Goal: Information Seeking & Learning: Check status

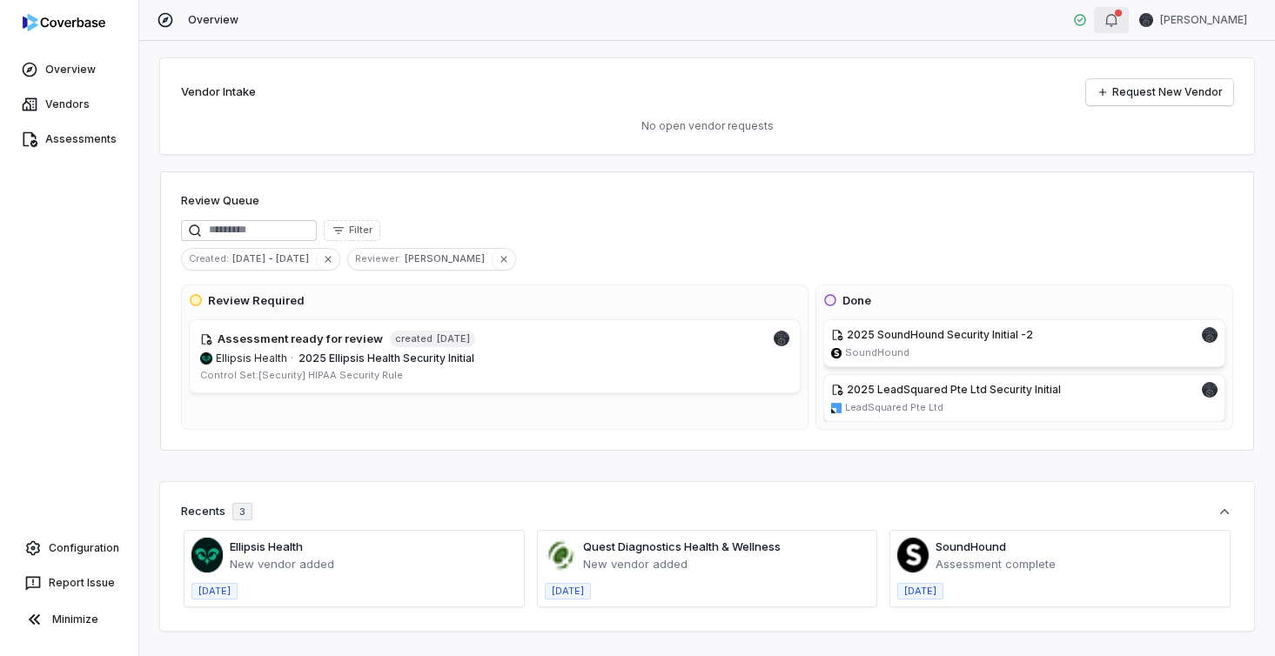
click at [1118, 21] on icon "button" at bounding box center [1111, 20] width 14 height 14
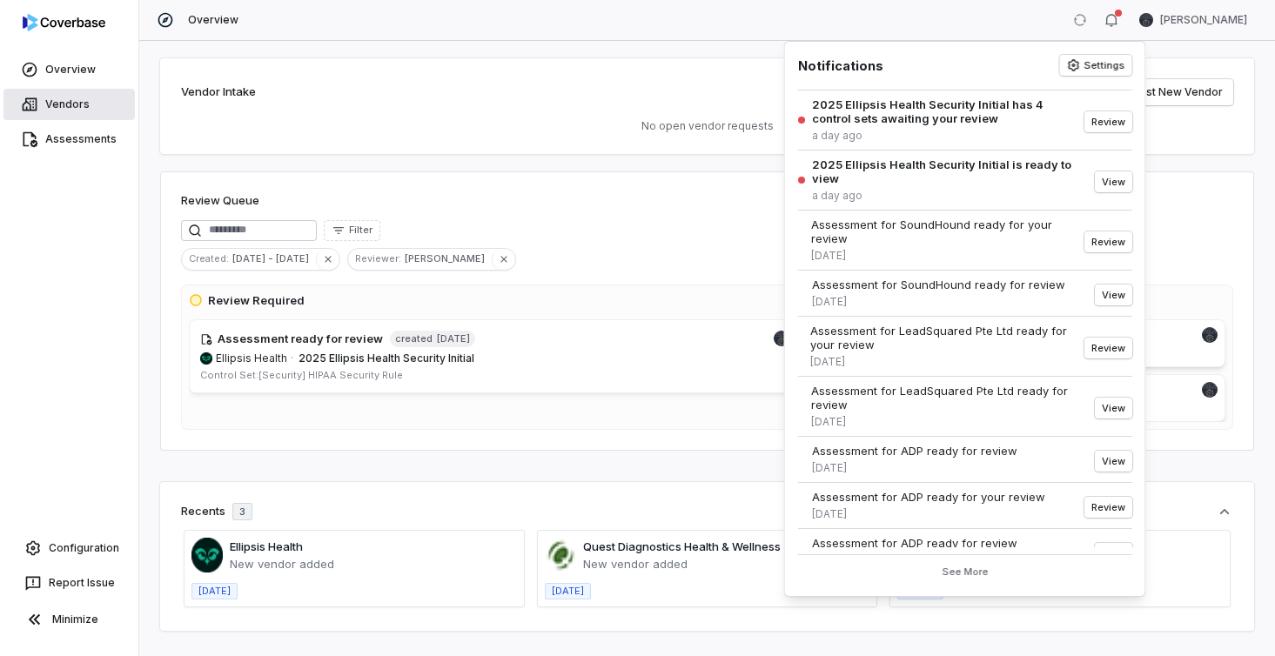
click at [71, 96] on link "Vendors" at bounding box center [68, 104] width 131 height 31
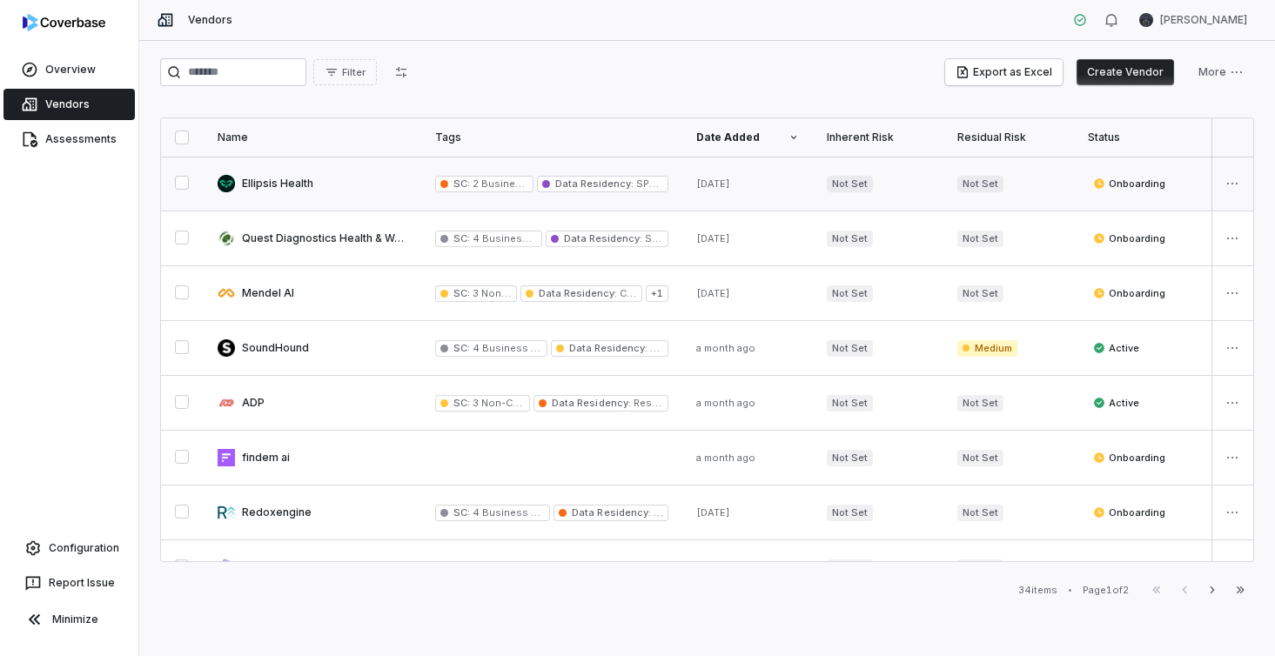
click at [302, 181] on link at bounding box center [313, 184] width 218 height 54
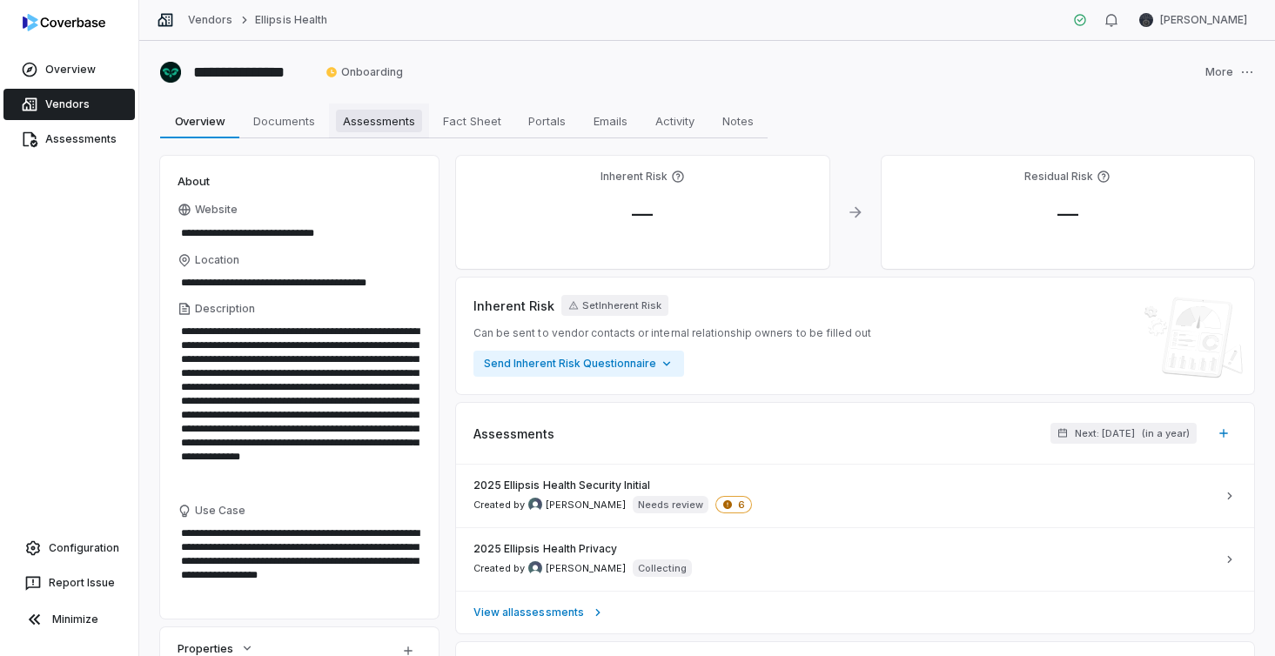
click at [389, 120] on span "Assessments" at bounding box center [379, 121] width 86 height 23
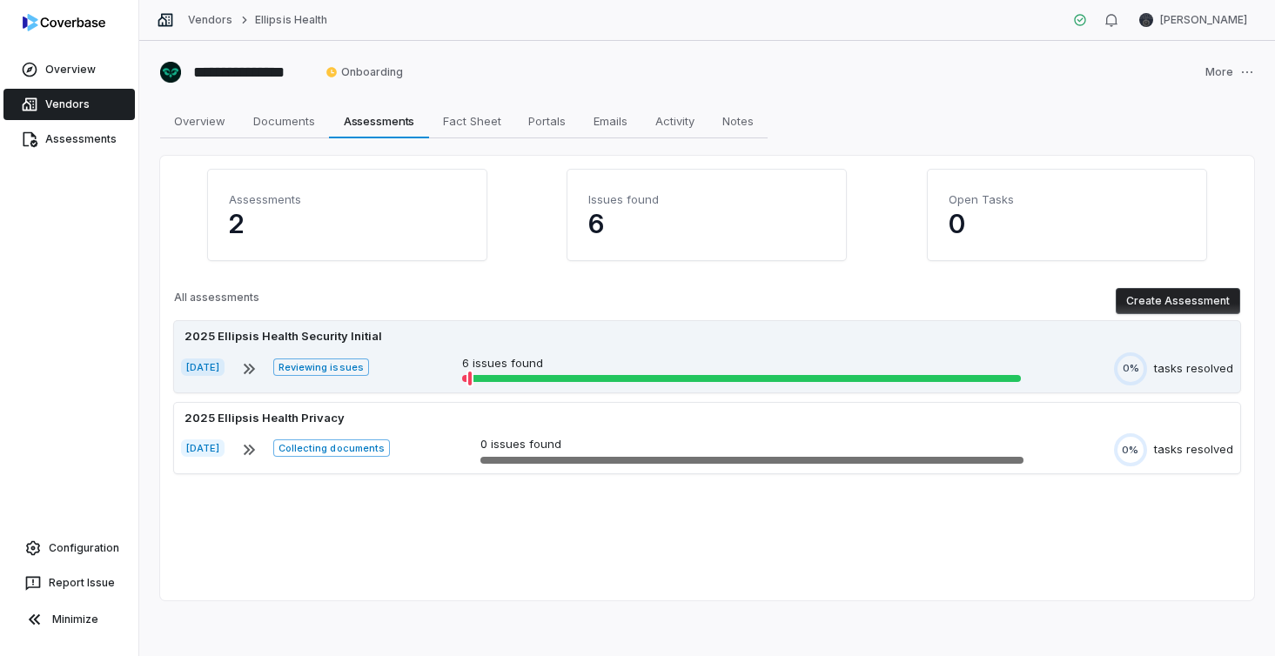
click at [774, 358] on p "6 issues found" at bounding box center [741, 363] width 559 height 17
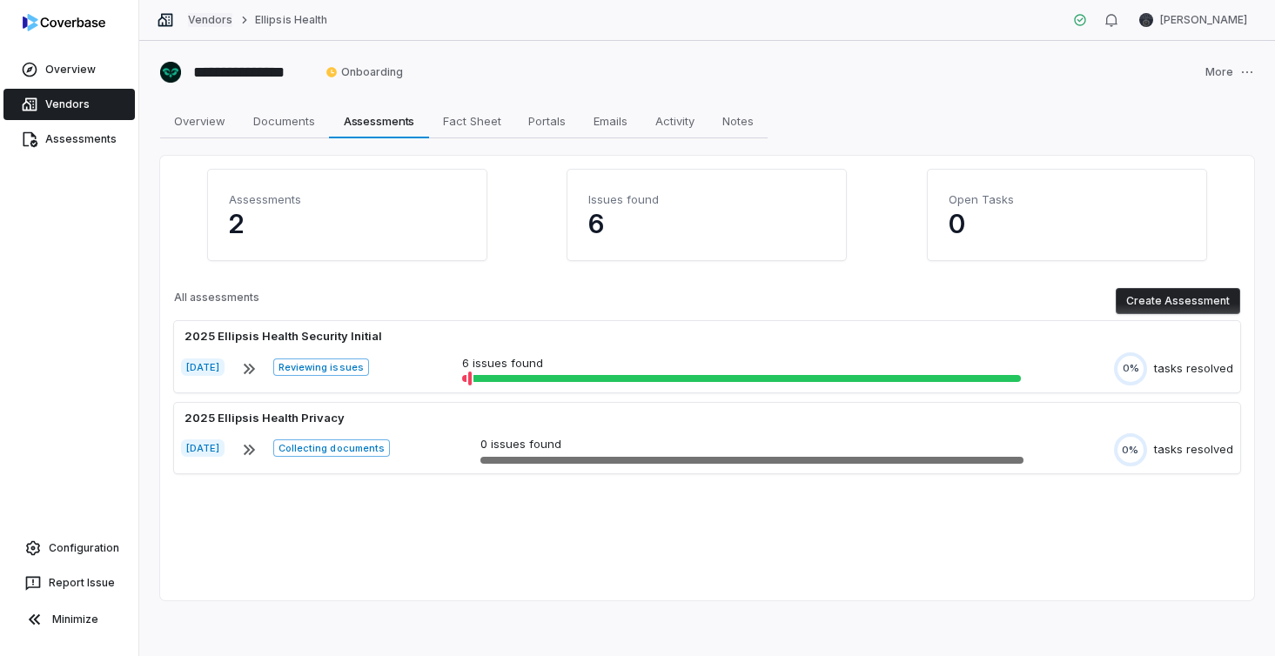
click at [201, 17] on link "Vendors" at bounding box center [210, 20] width 44 height 14
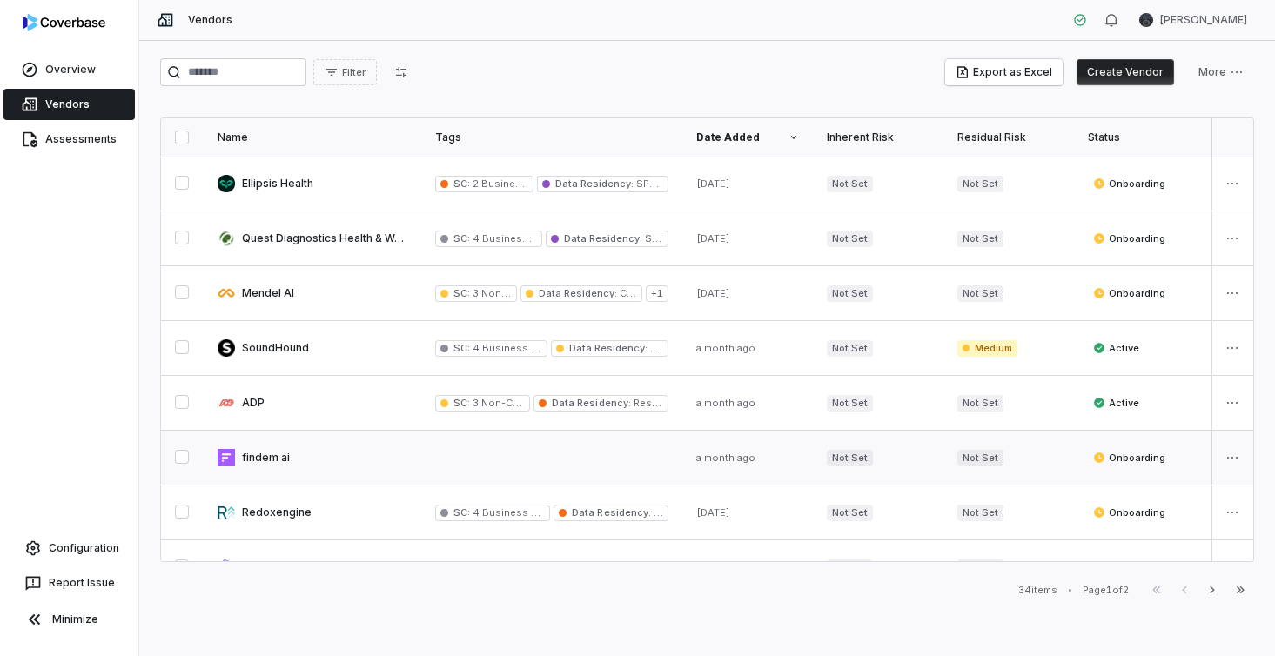
click at [323, 462] on link at bounding box center [313, 458] width 218 height 54
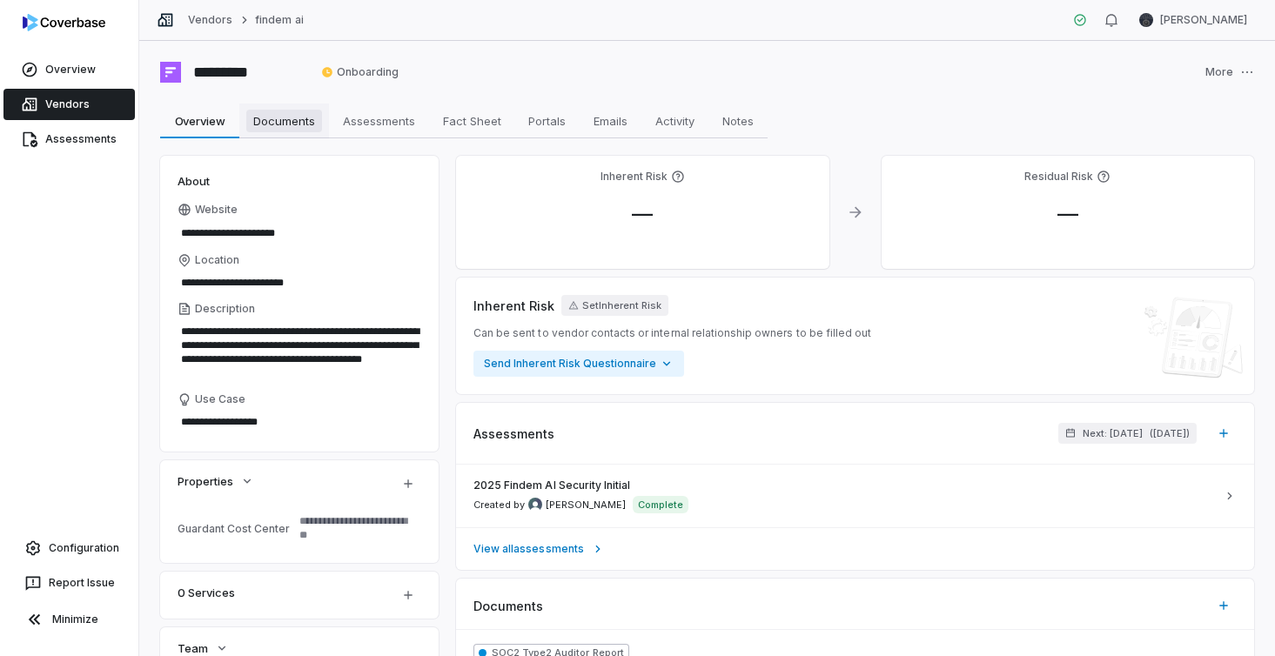
click at [282, 113] on span "Documents" at bounding box center [284, 121] width 76 height 23
type textarea "*"
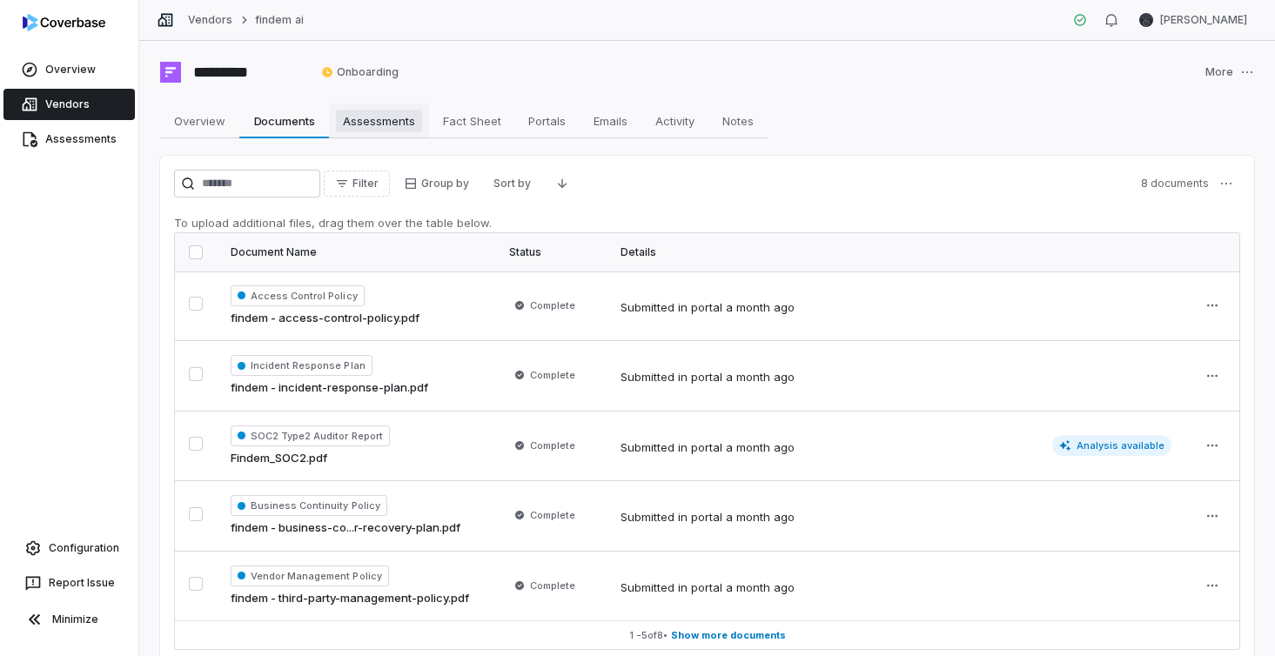
click at [397, 120] on span "Assessments" at bounding box center [379, 121] width 86 height 23
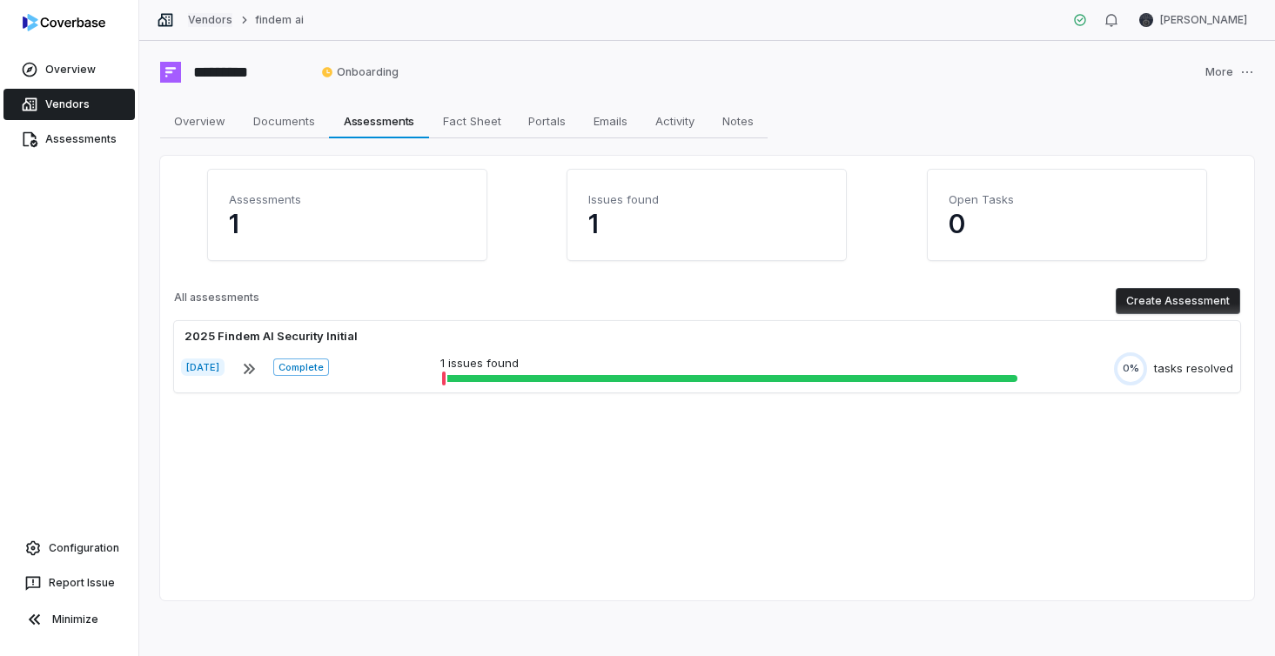
click at [207, 17] on link "Vendors" at bounding box center [210, 20] width 44 height 14
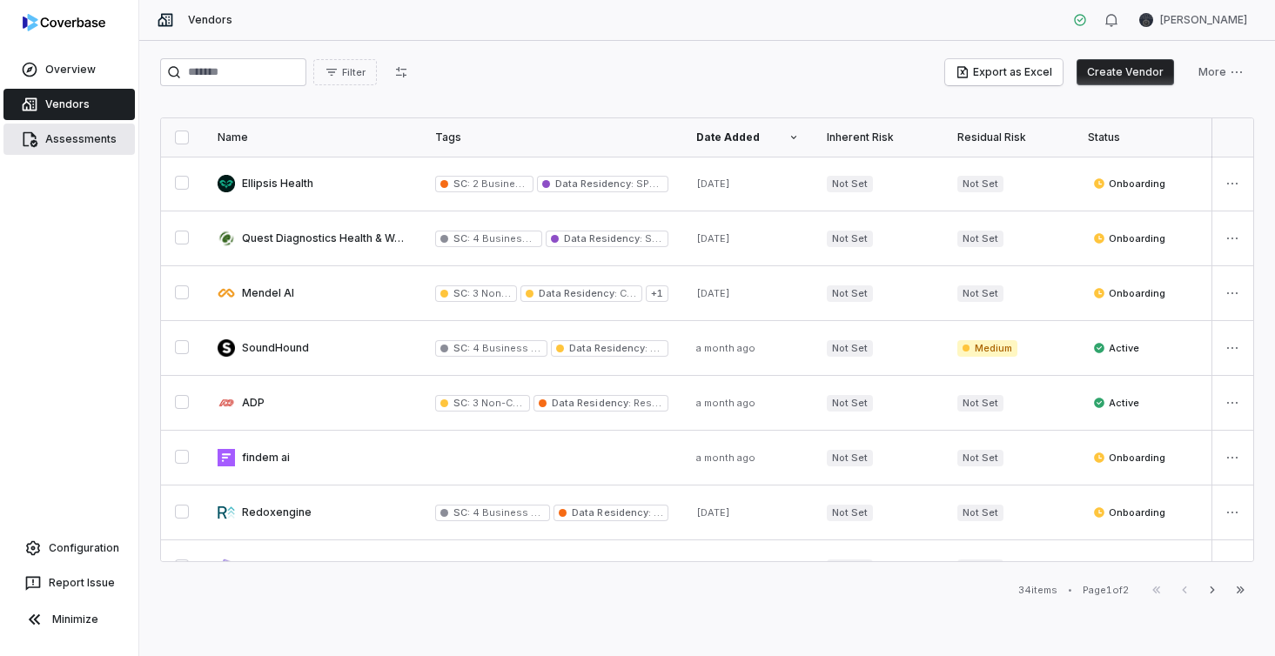
click at [56, 139] on link "Assessments" at bounding box center [68, 139] width 131 height 31
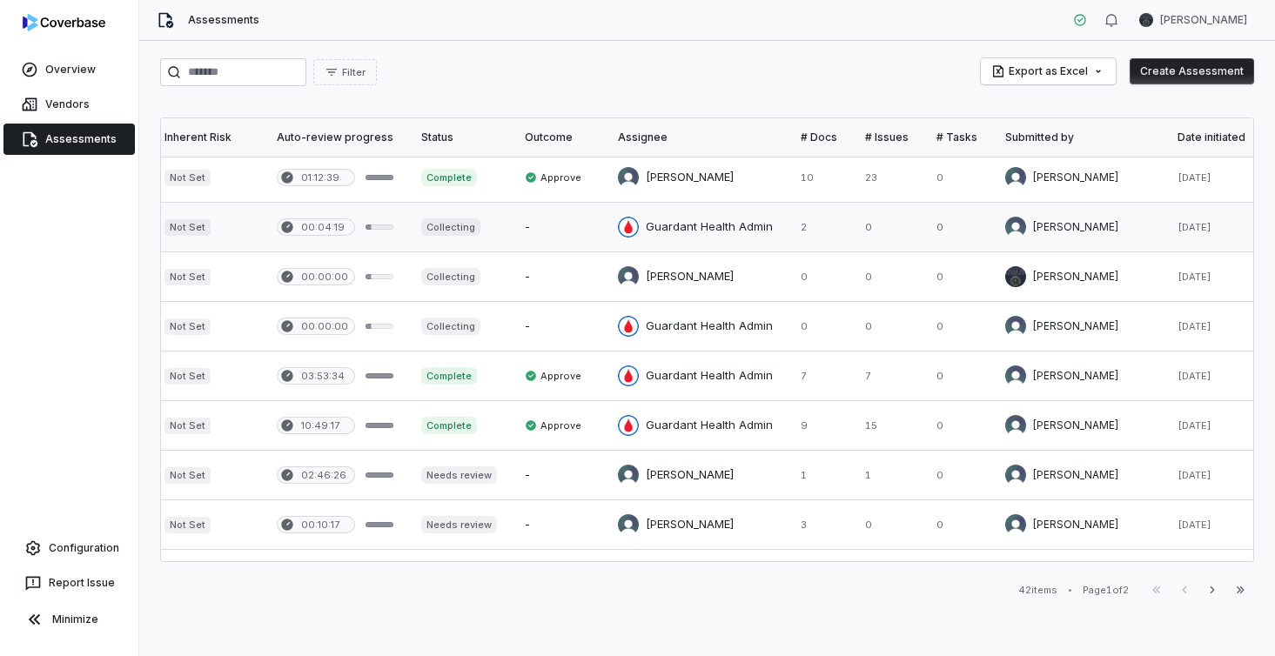
scroll to position [0, 660]
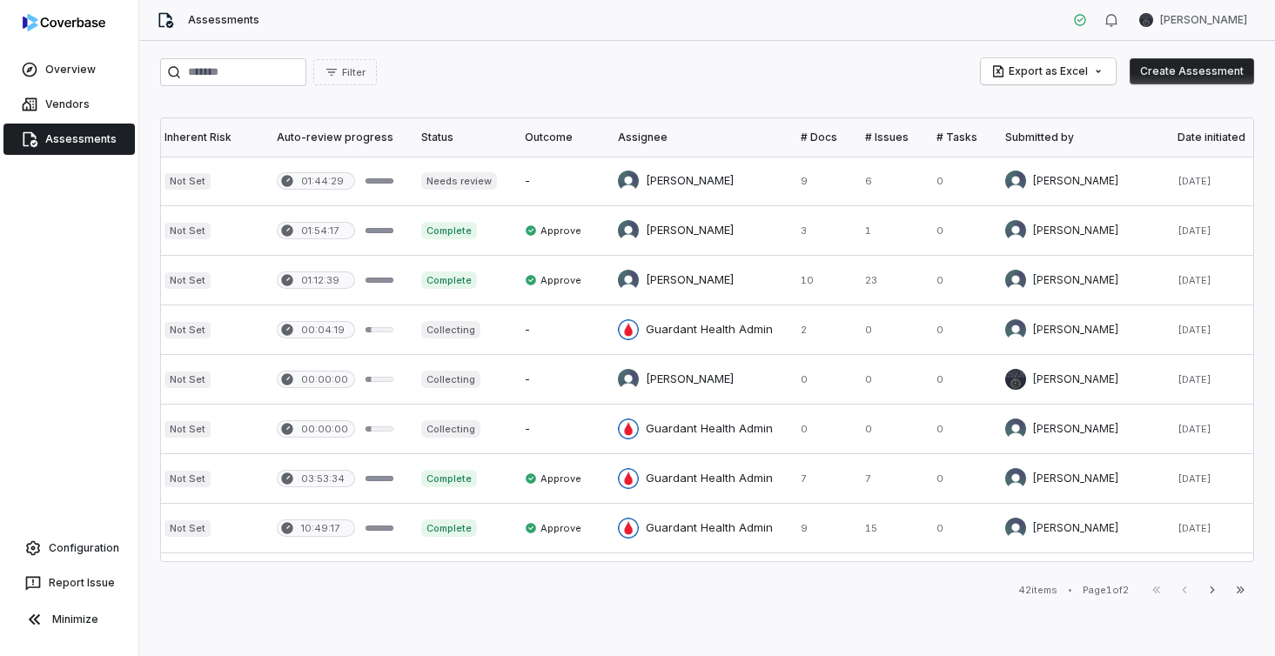
click at [1016, 143] on div "Submitted by" at bounding box center [1077, 138] width 144 height 14
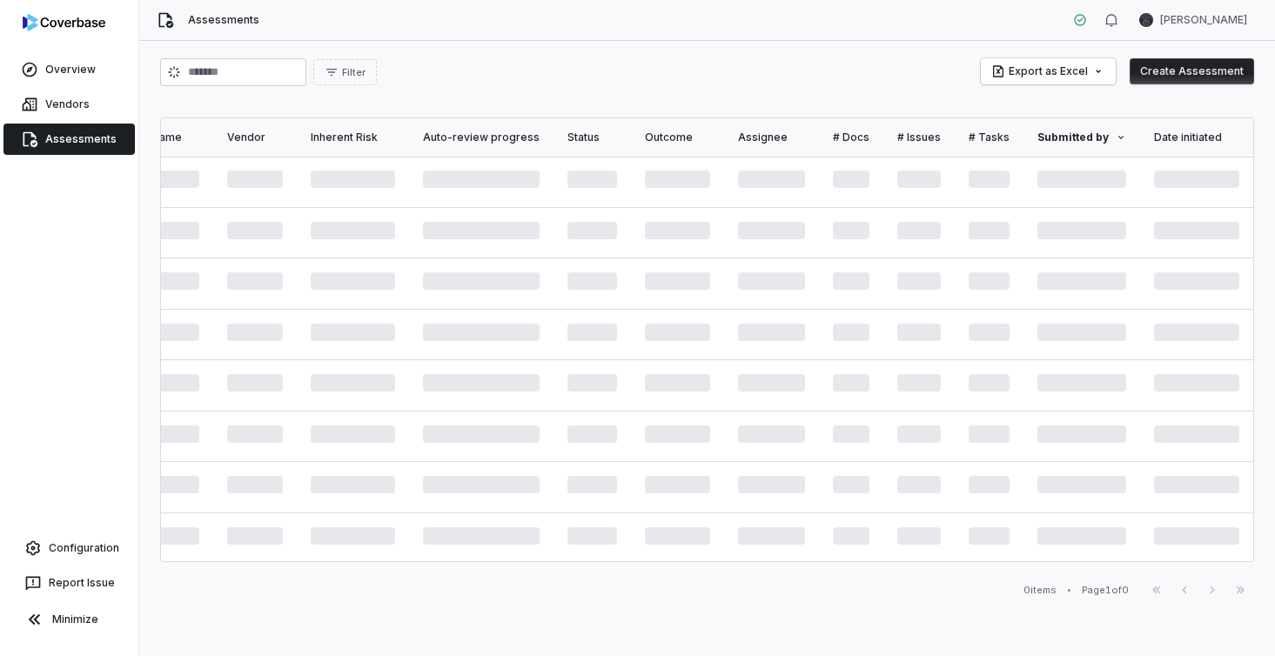
scroll to position [0, 144]
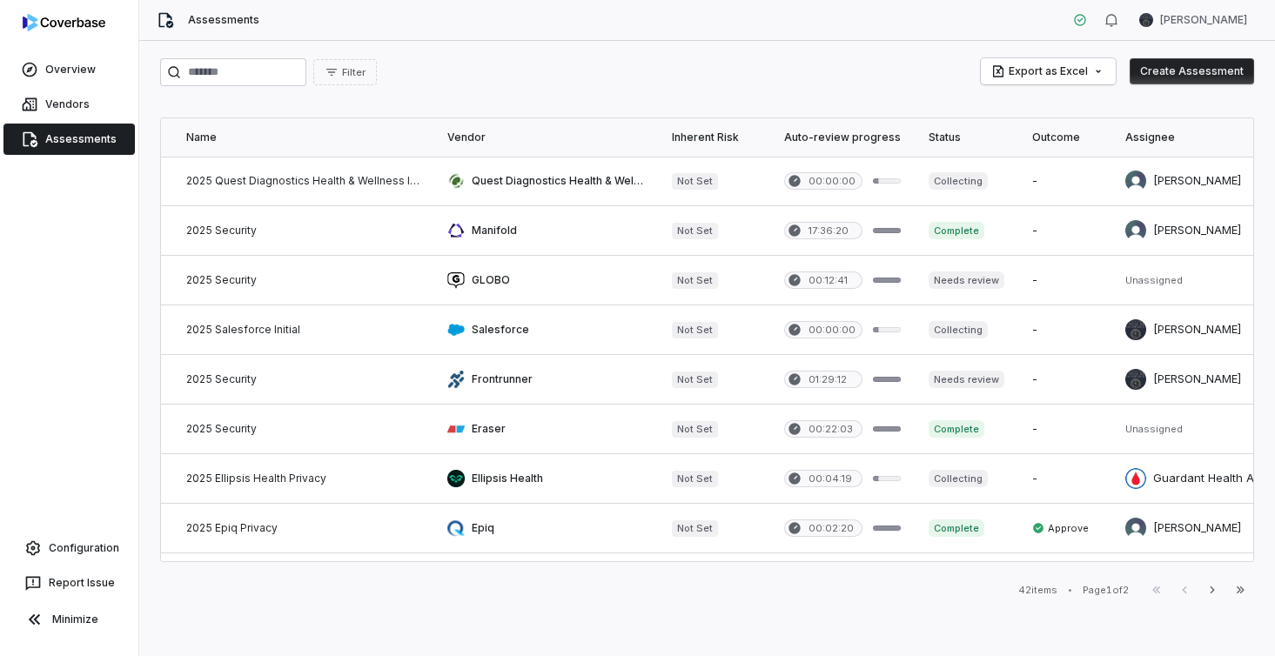
click at [1138, 141] on div "Assignee" at bounding box center [1202, 138] width 155 height 14
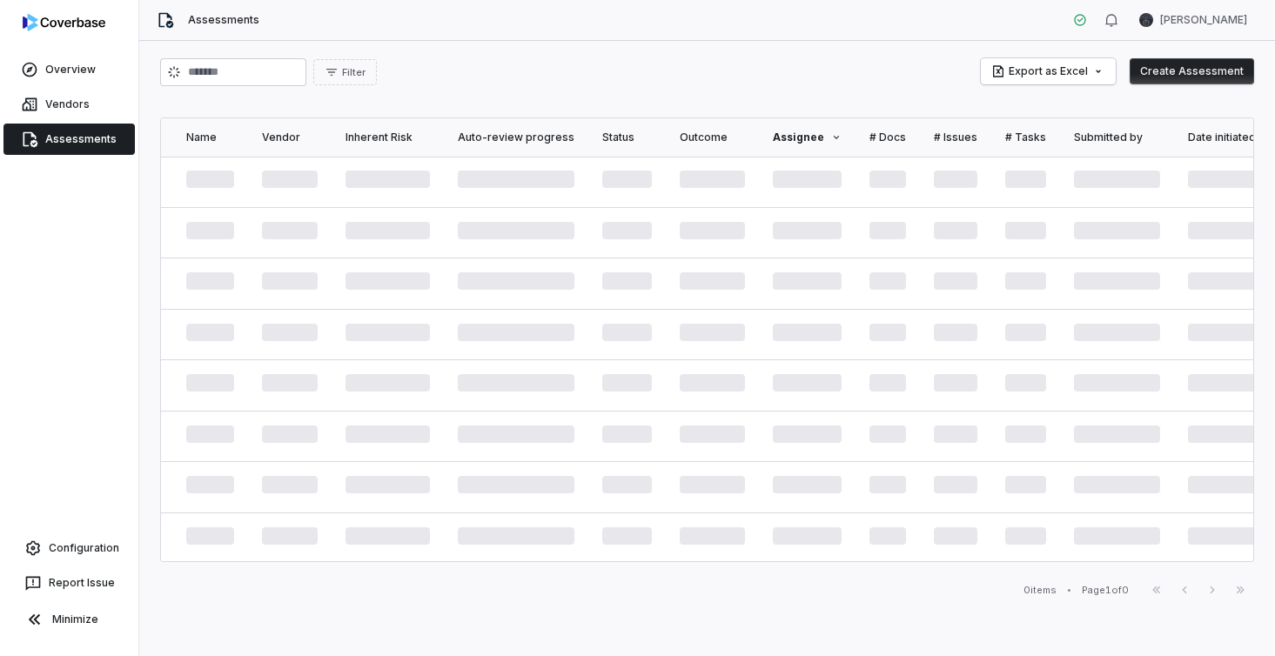
scroll to position [0, 143]
